Goal: Navigation & Orientation: Find specific page/section

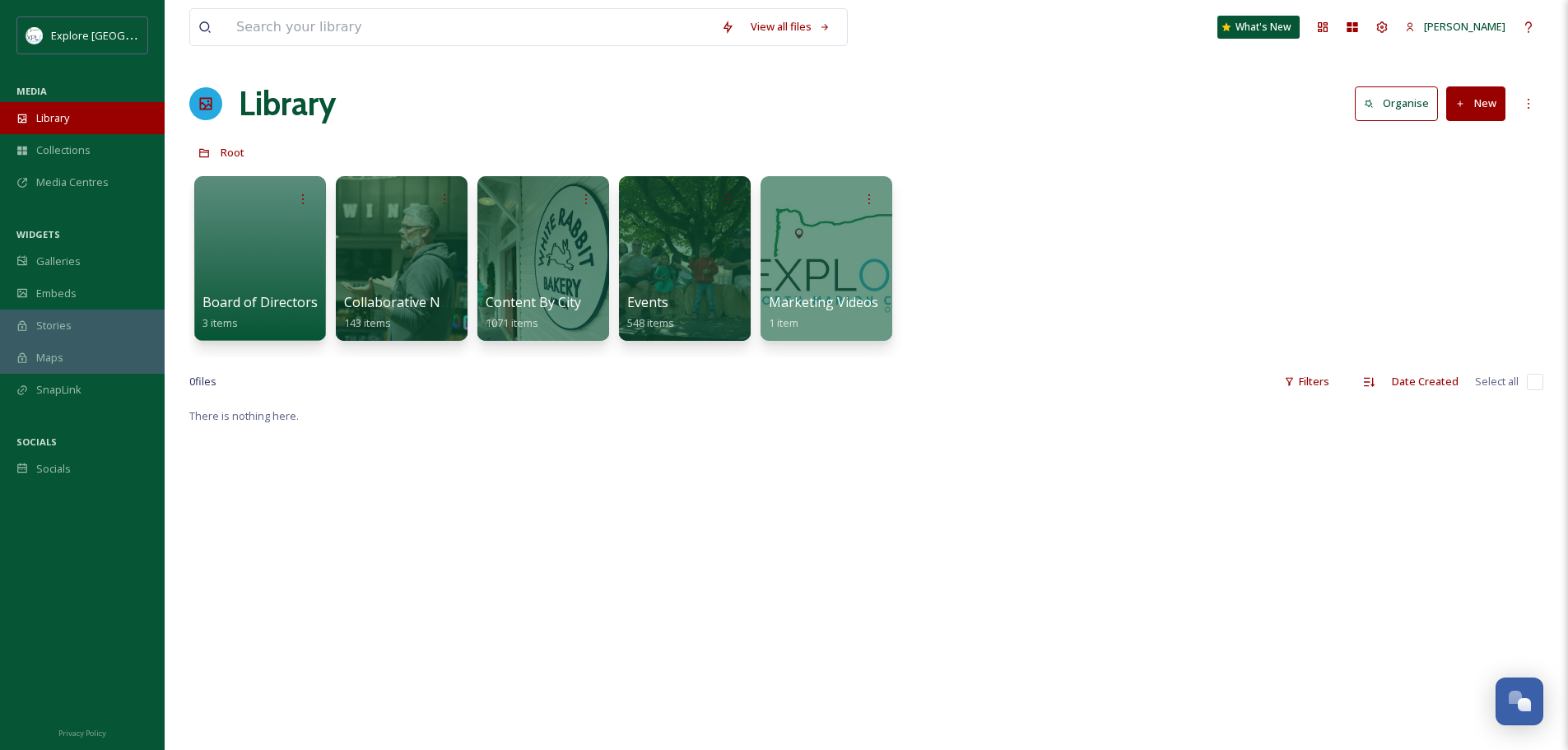
click at [65, 119] on span "Library" at bounding box center [53, 118] width 33 height 16
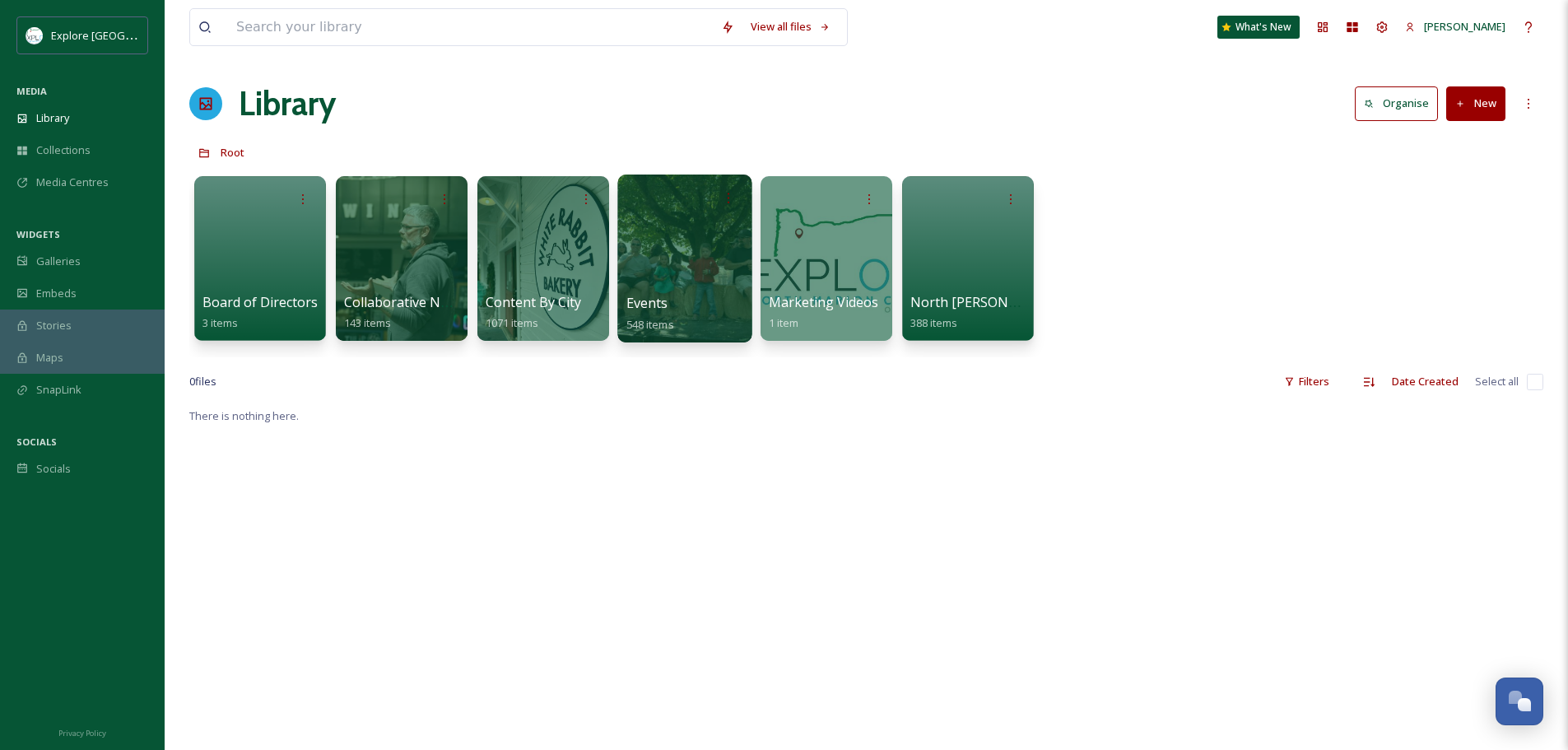
click at [693, 231] on div at bounding box center [683, 258] width 134 height 168
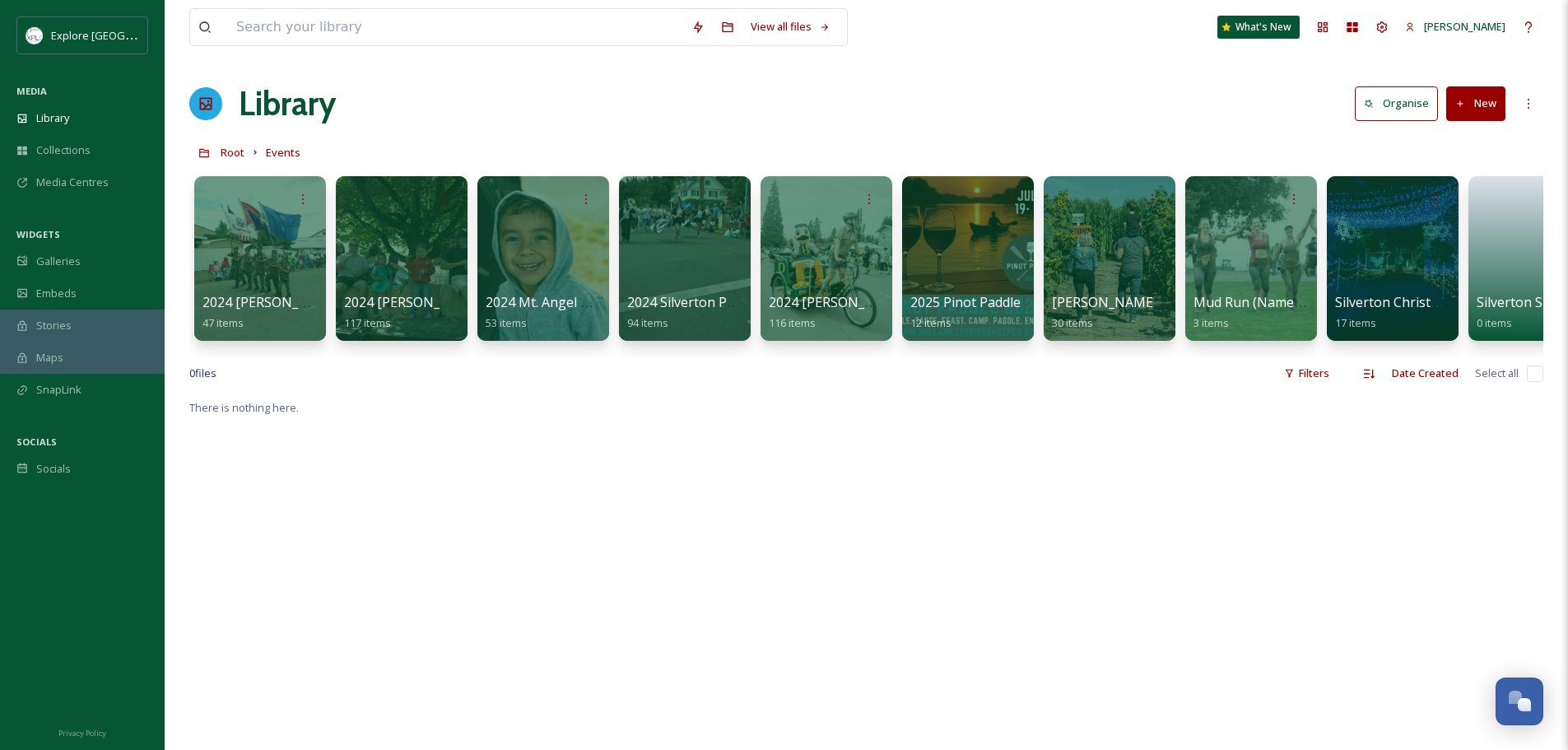
click at [466, 350] on div "2024 [PERSON_NAME] Festival 47 items 2024 [PERSON_NAME] Hops Festival 117 items…" at bounding box center [866, 262] width 1354 height 189
click at [419, 185] on div at bounding box center [402, 197] width 118 height 31
click at [417, 303] on span "2024 [PERSON_NAME] Hops Festival" at bounding box center [457, 303] width 228 height 18
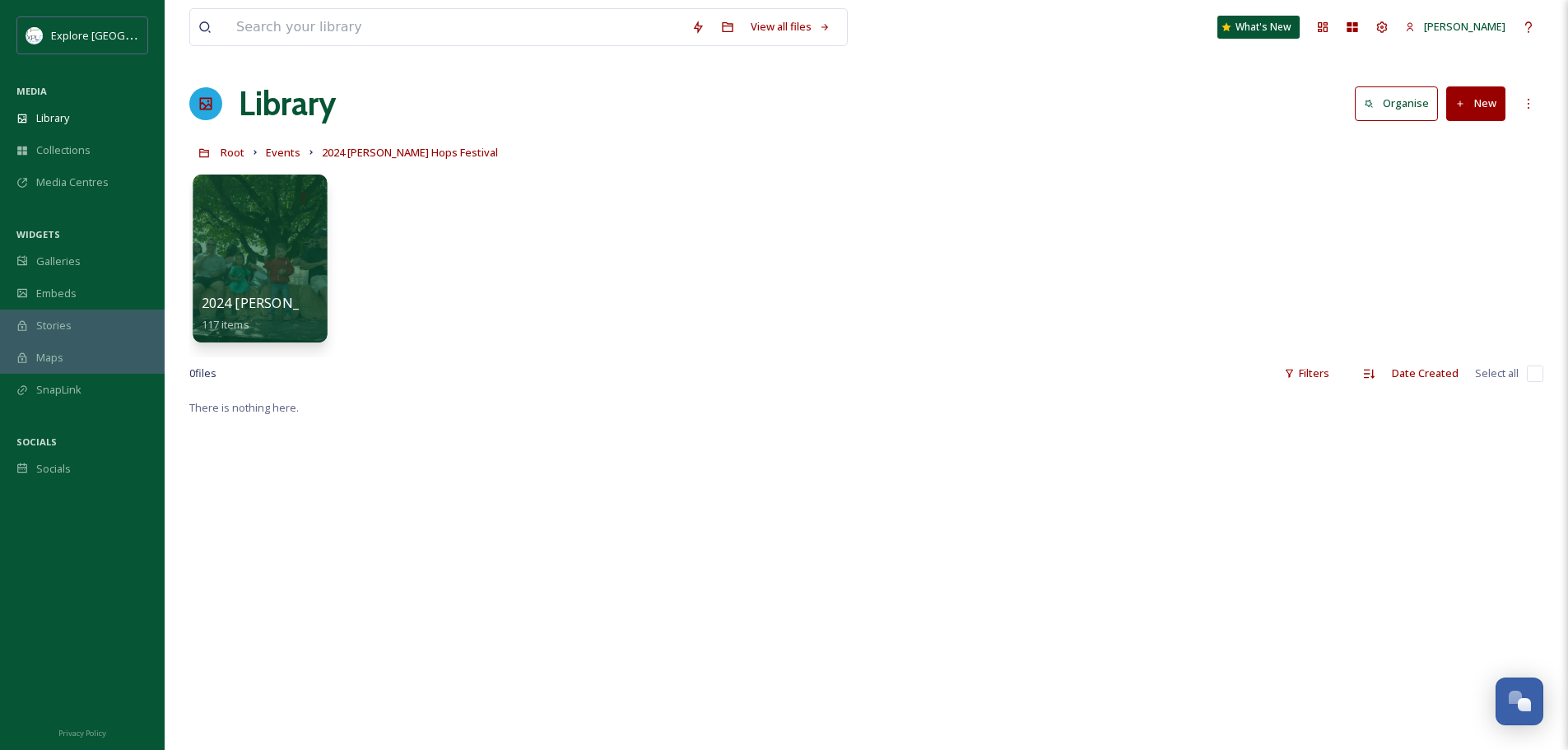
click at [240, 284] on div at bounding box center [259, 258] width 134 height 168
click at [261, 262] on div at bounding box center [259, 258] width 134 height 168
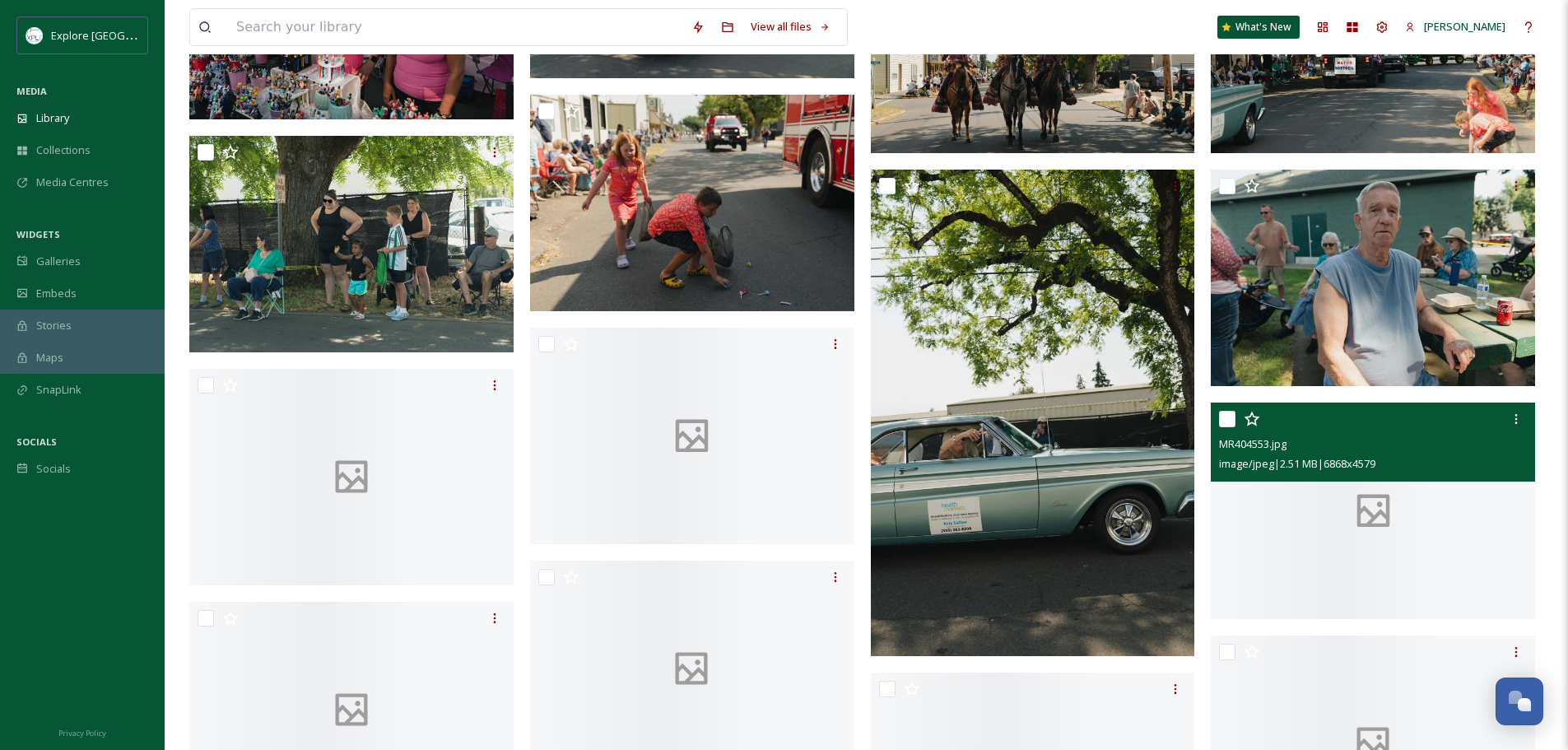
scroll to position [3622, 0]
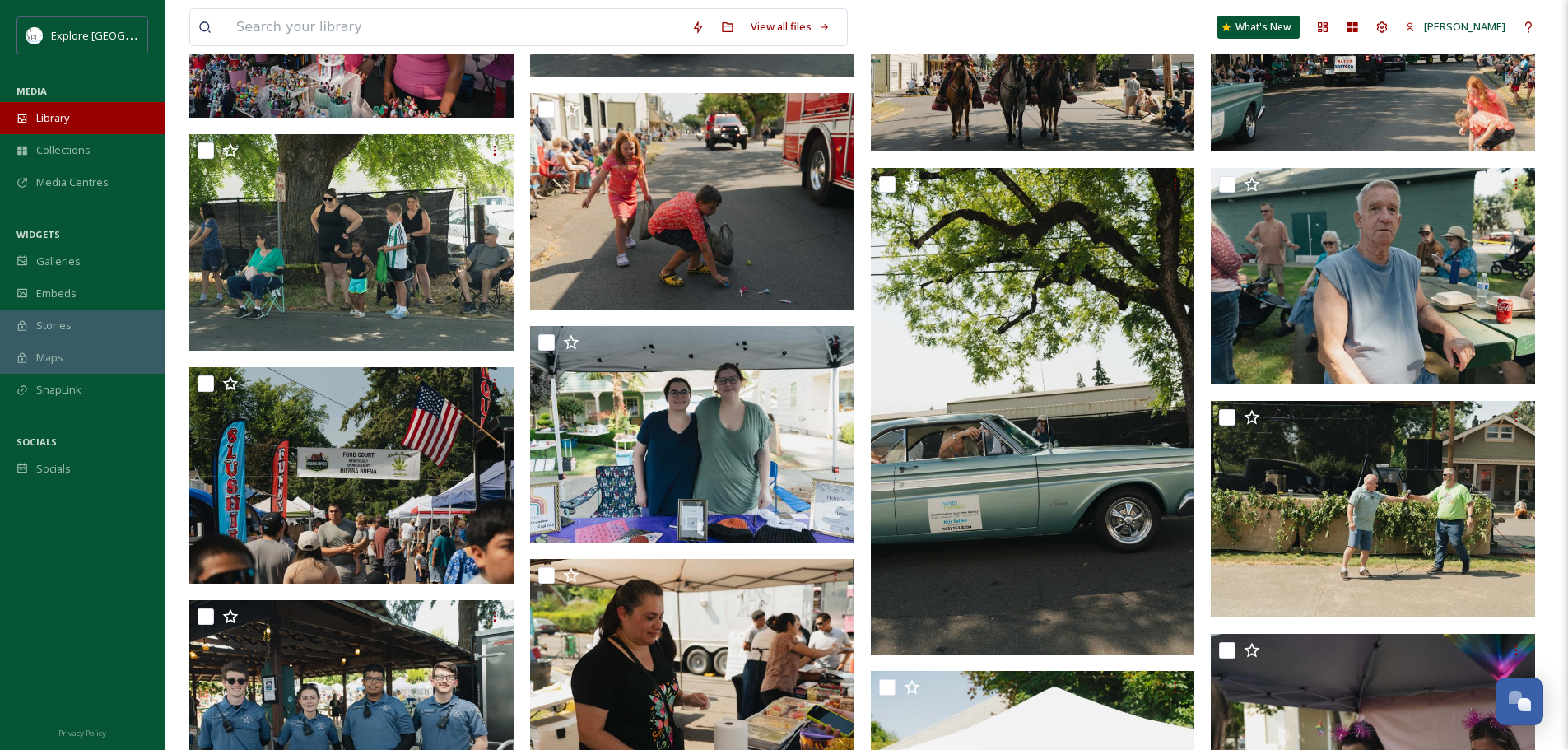
click at [41, 119] on span "Library" at bounding box center [53, 118] width 33 height 16
